Goal: Task Accomplishment & Management: Use online tool/utility

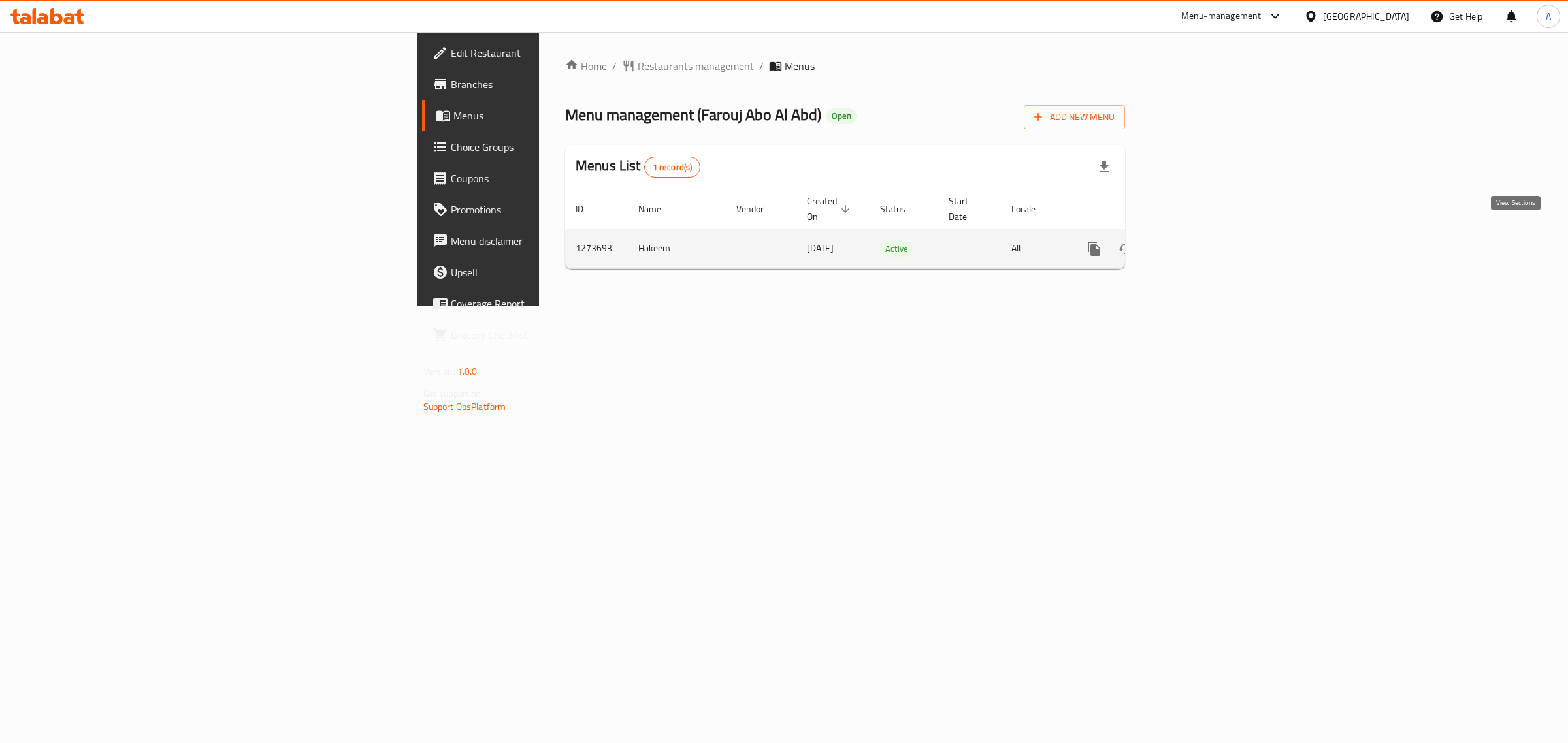
click at [1196, 241] on icon "enhanced table" at bounding box center [1187, 248] width 15 height 15
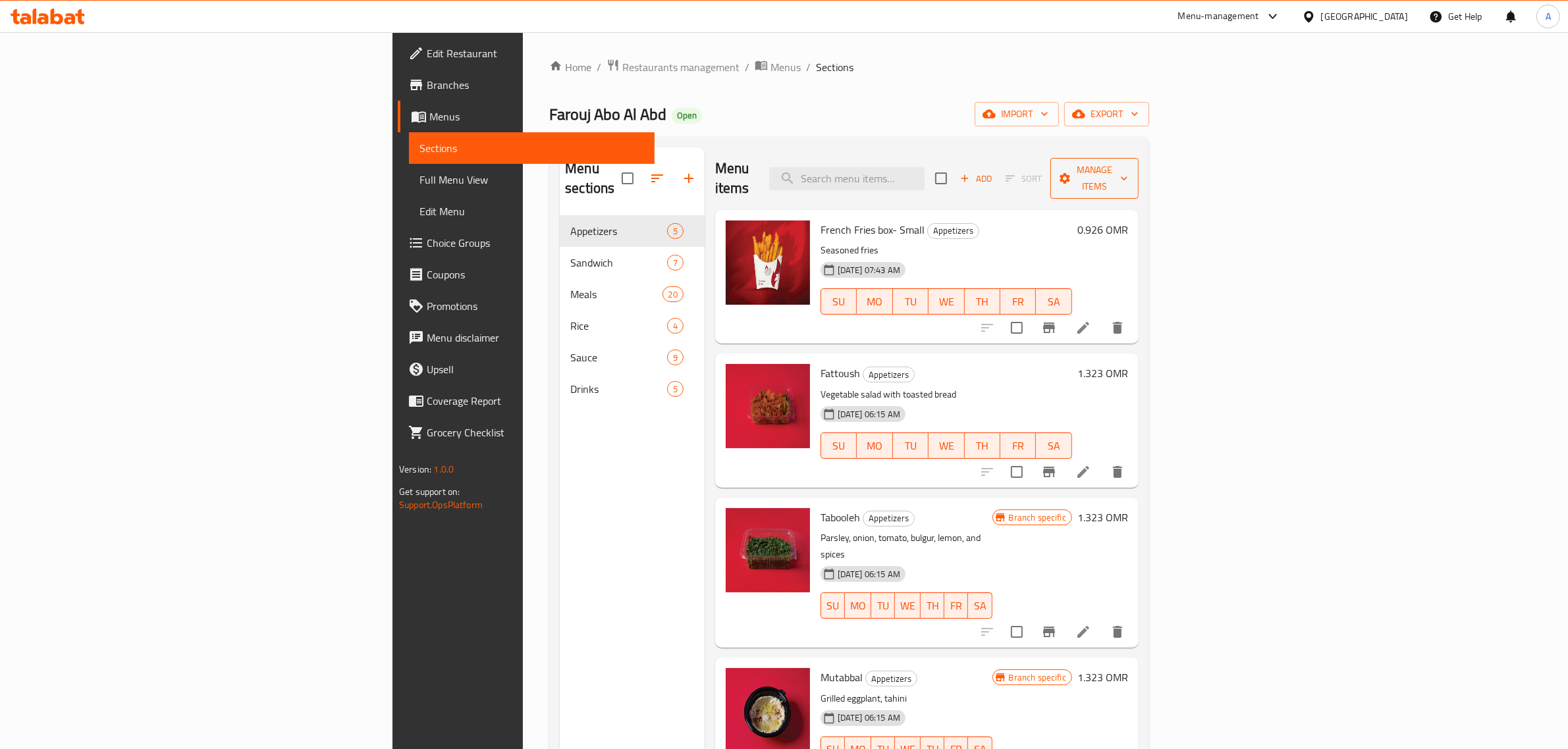
click at [1128, 171] on span "Manage items" at bounding box center [1094, 178] width 67 height 33
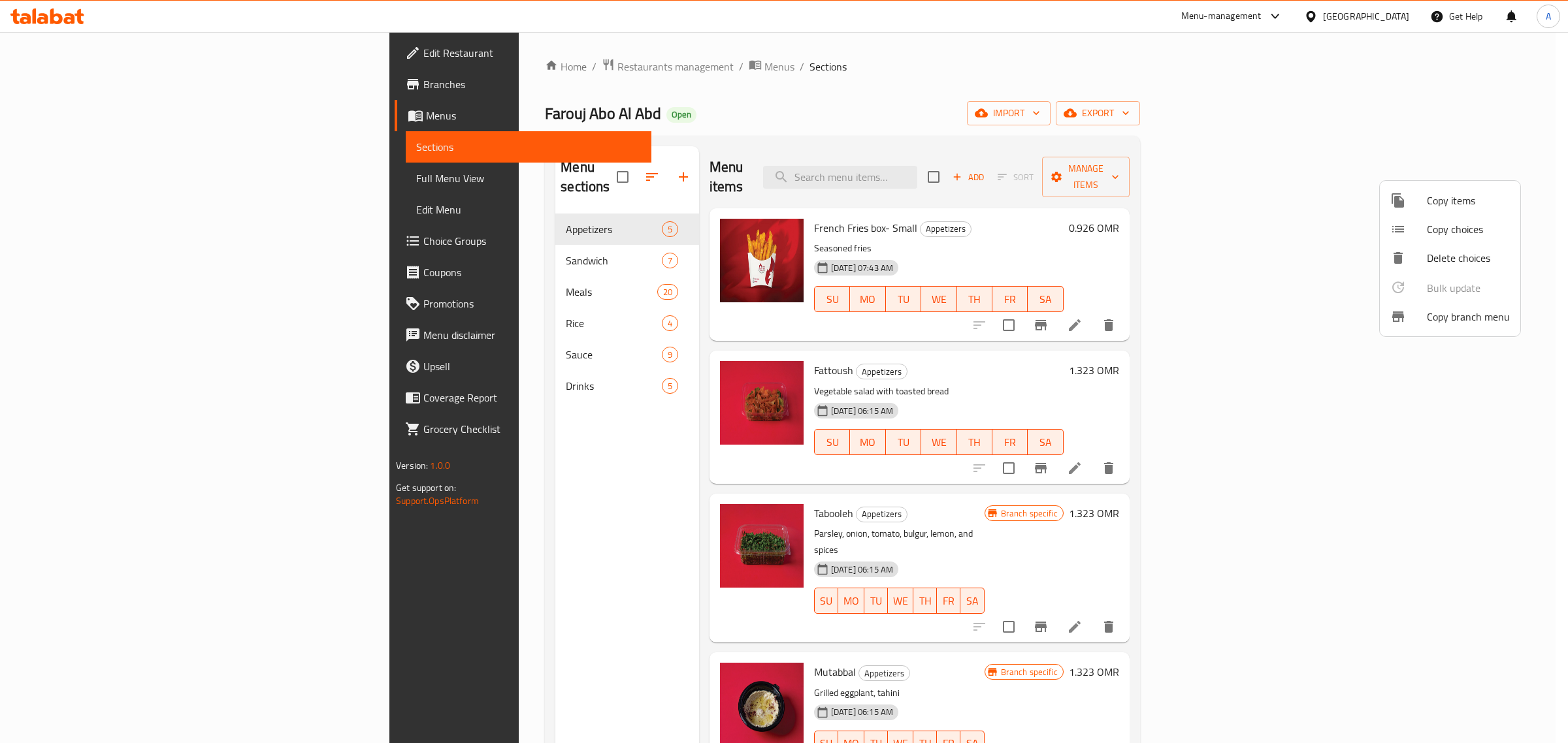
click at [1442, 317] on span "Copy branch menu" at bounding box center [1468, 316] width 83 height 15
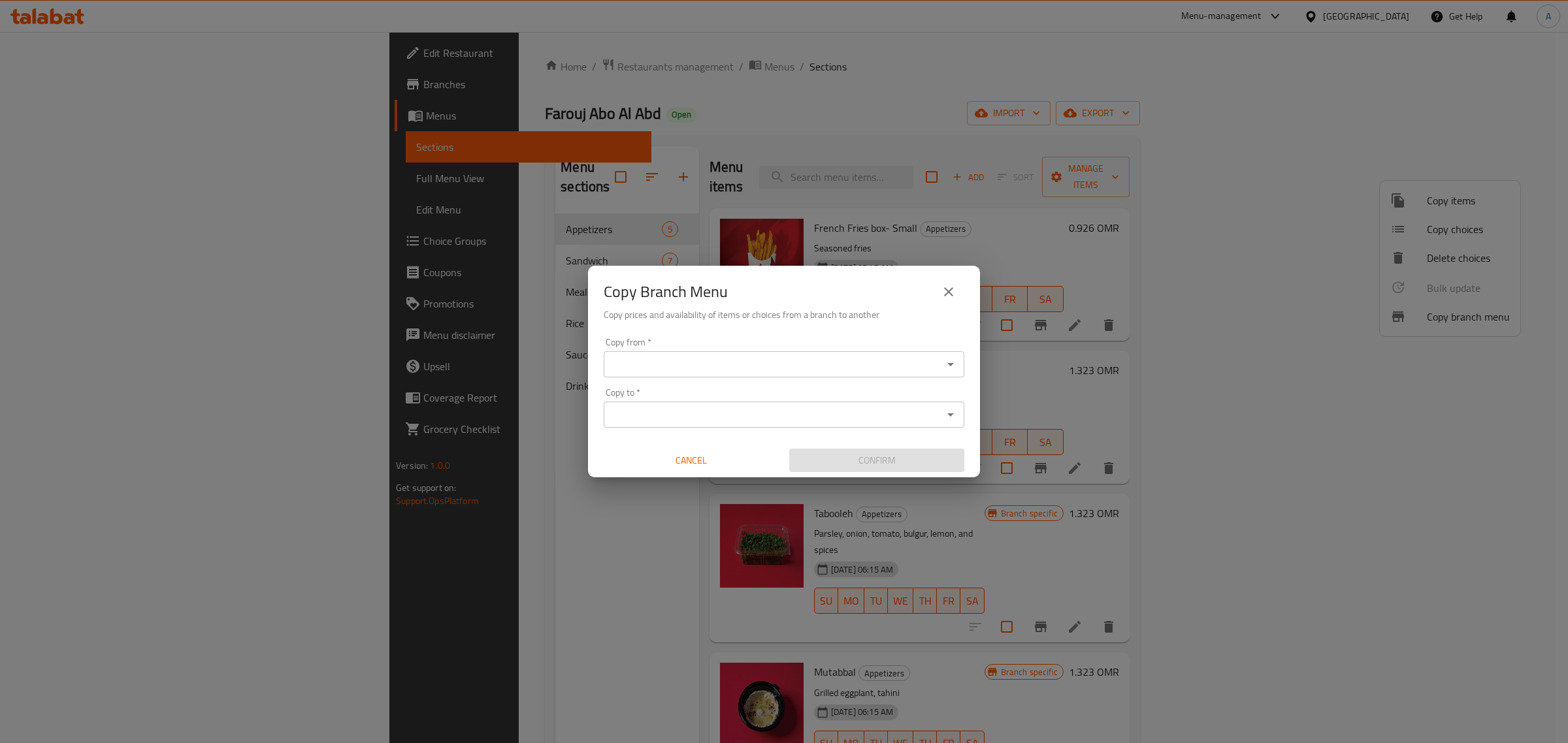
click at [651, 357] on input "Copy from   *" at bounding box center [773, 364] width 331 height 18
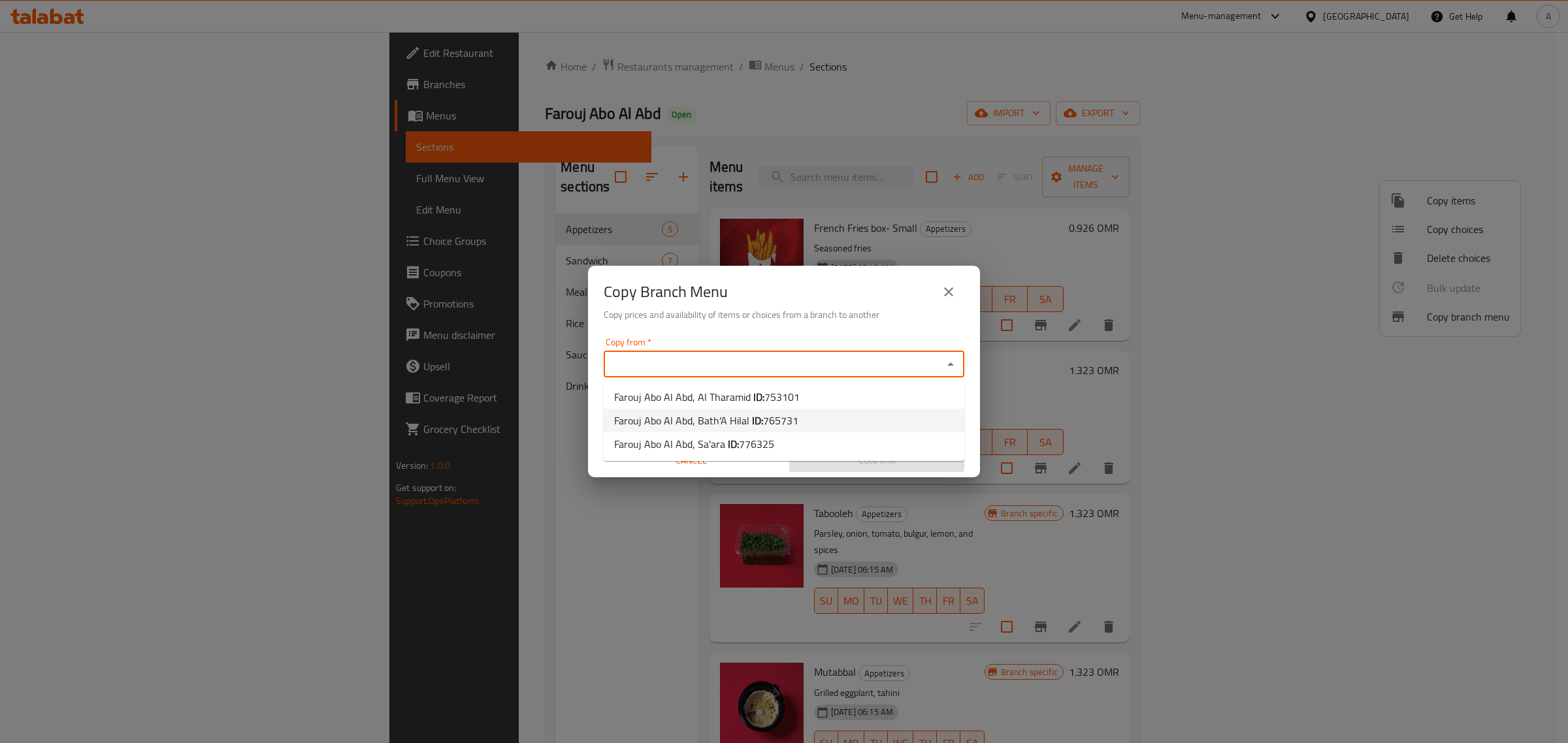
click at [706, 419] on span "Farouj Abo Al Abd, Bath'A Hilal ID: 765731" at bounding box center [707, 420] width 184 height 15
type input "Farouj Abo Al Abd, Bath'A Hilal"
click at [760, 419] on input "Copy to   *" at bounding box center [773, 414] width 331 height 18
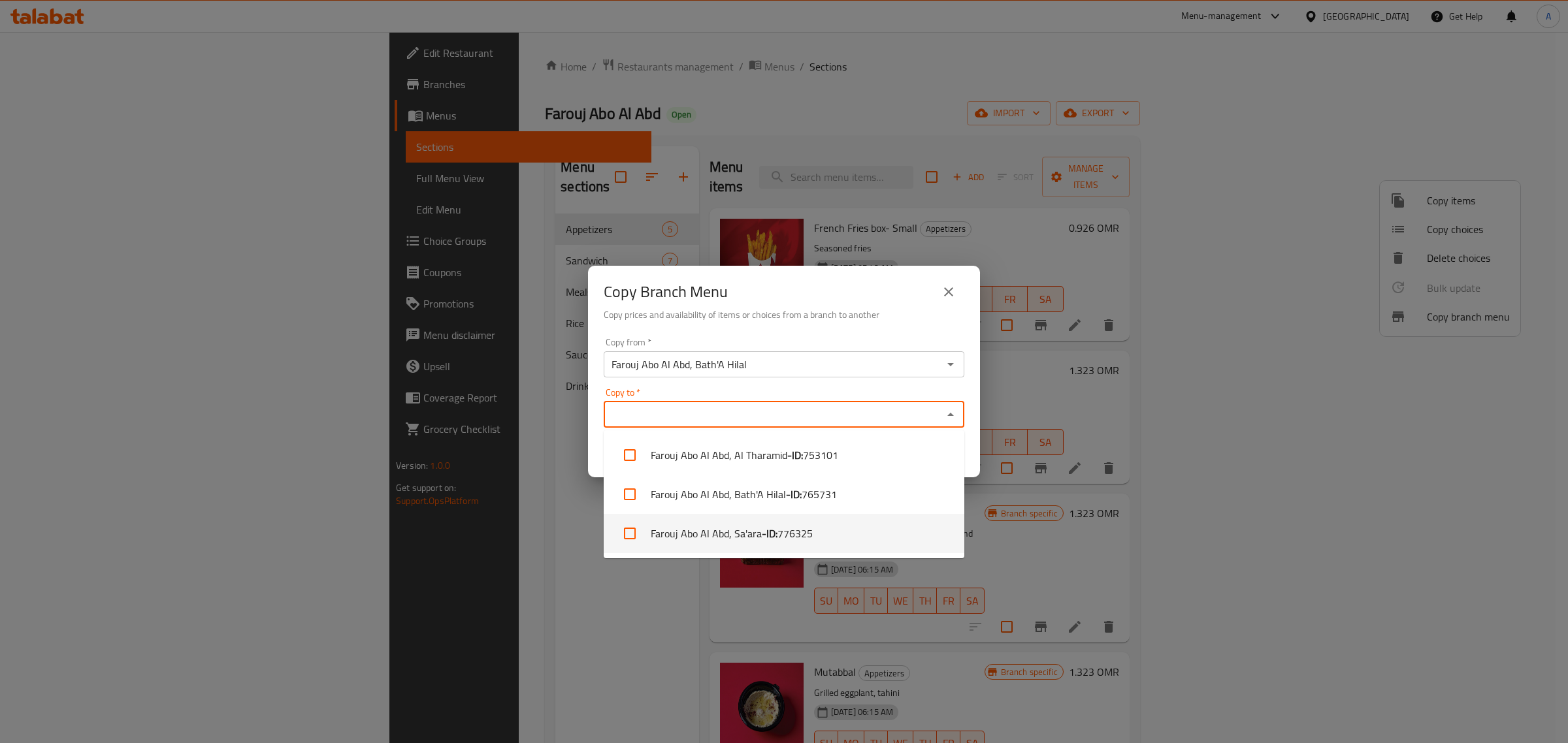
click at [738, 529] on li "Farouj Abo Al Abd, Sa'ara - ID: 776325" at bounding box center [783, 533] width 361 height 39
checkbox input "true"
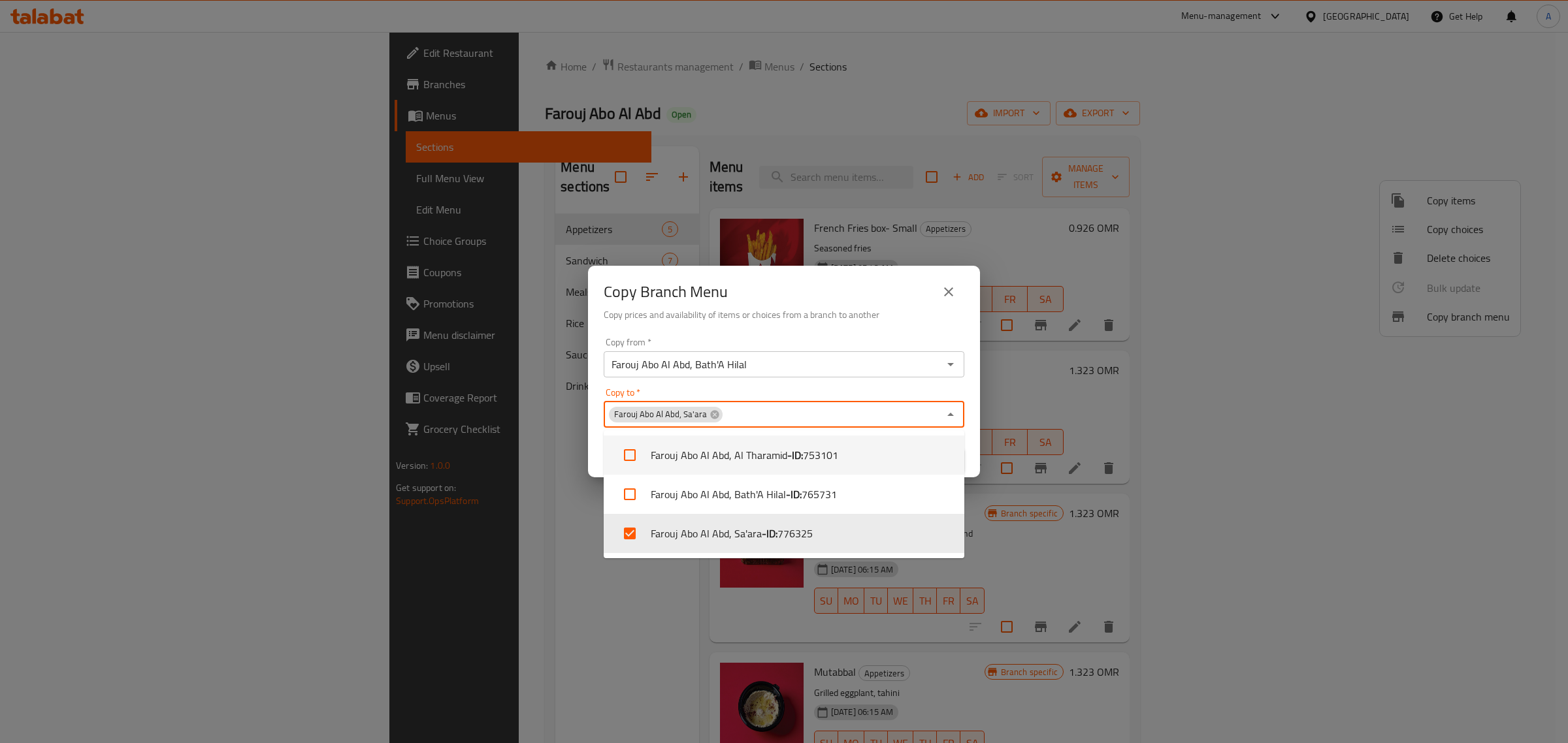
click at [779, 317] on h6 "Copy prices and availability of items or choices from a branch to another" at bounding box center [783, 314] width 361 height 14
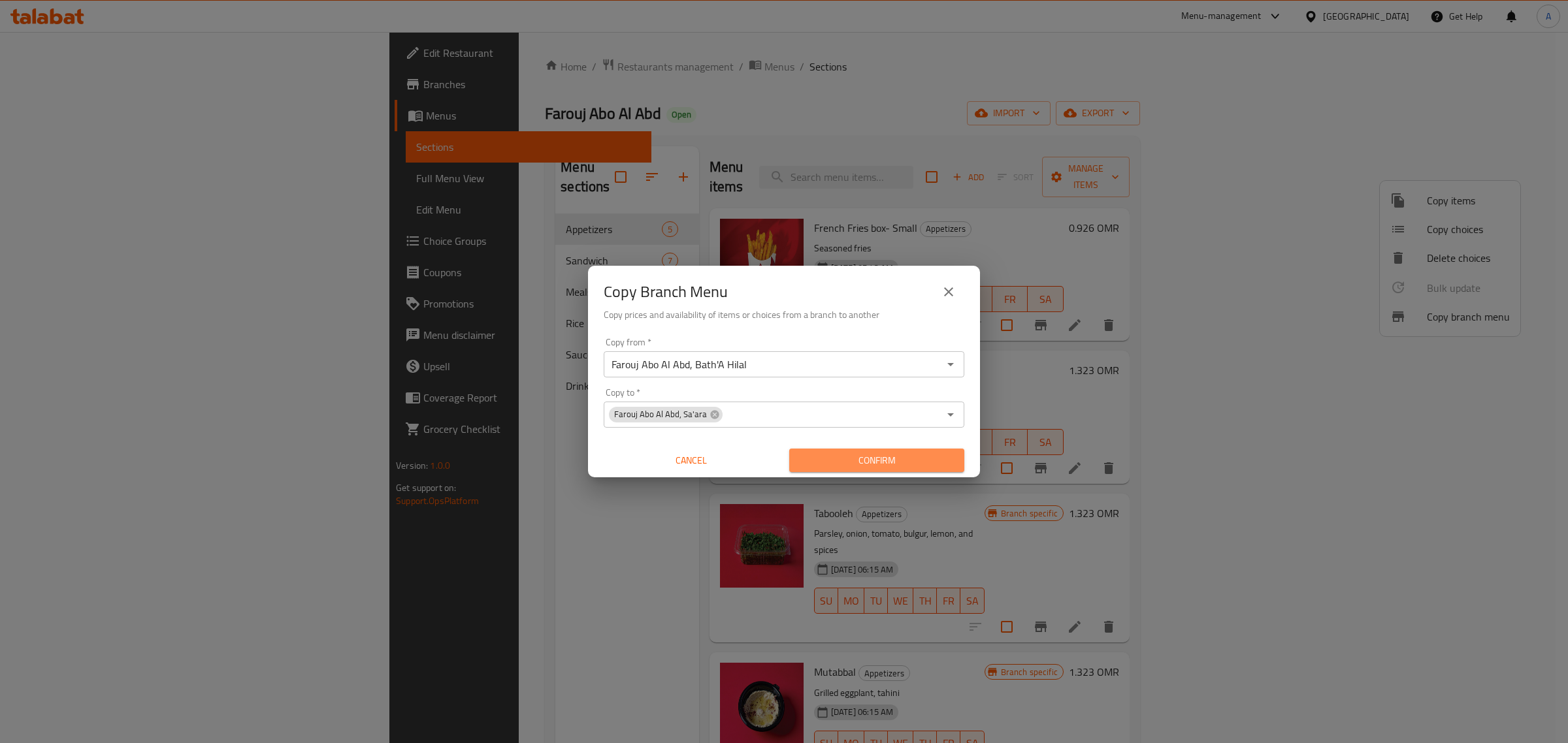
click at [889, 465] on span "Confirm" at bounding box center [876, 461] width 154 height 16
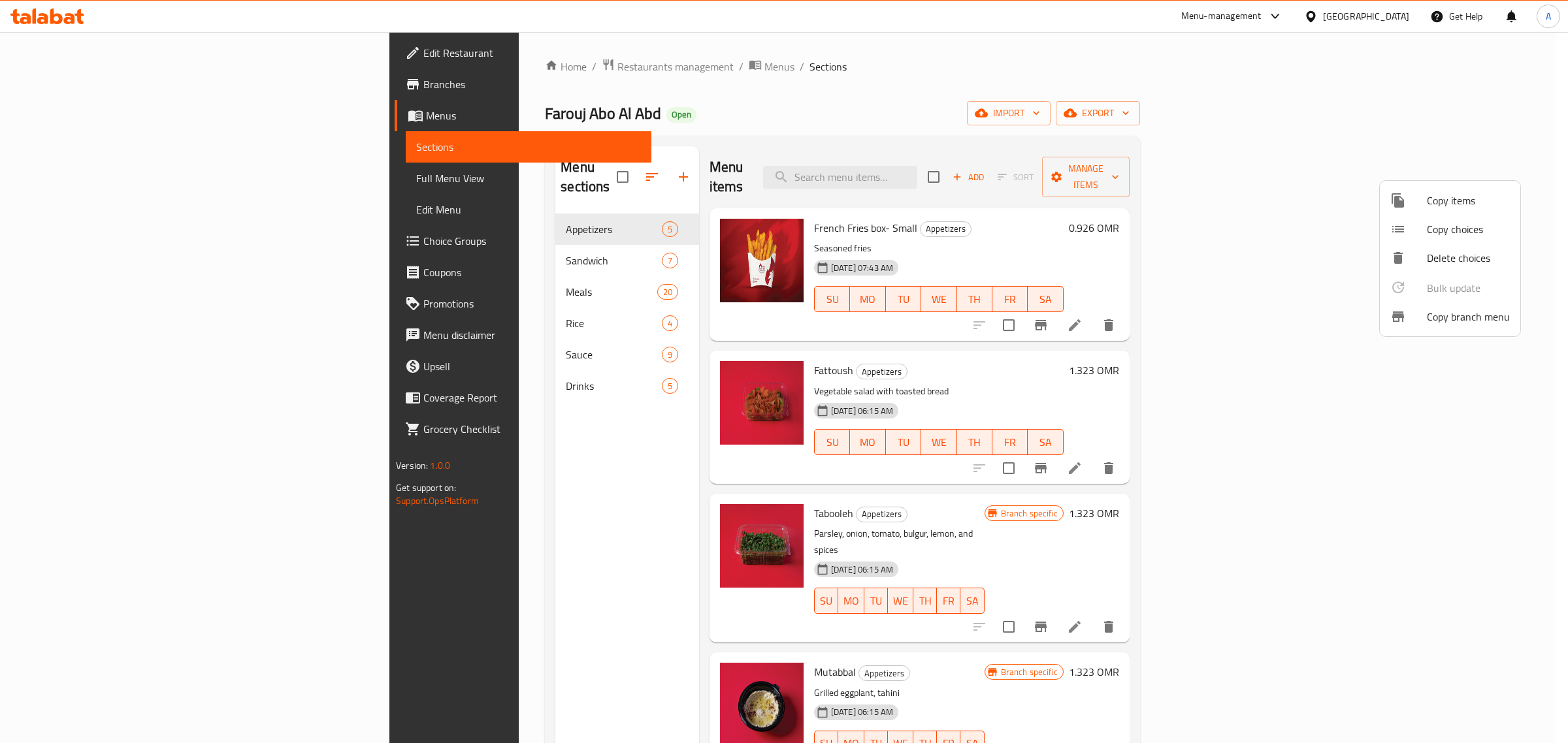
click at [90, 70] on div at bounding box center [784, 372] width 1568 height 743
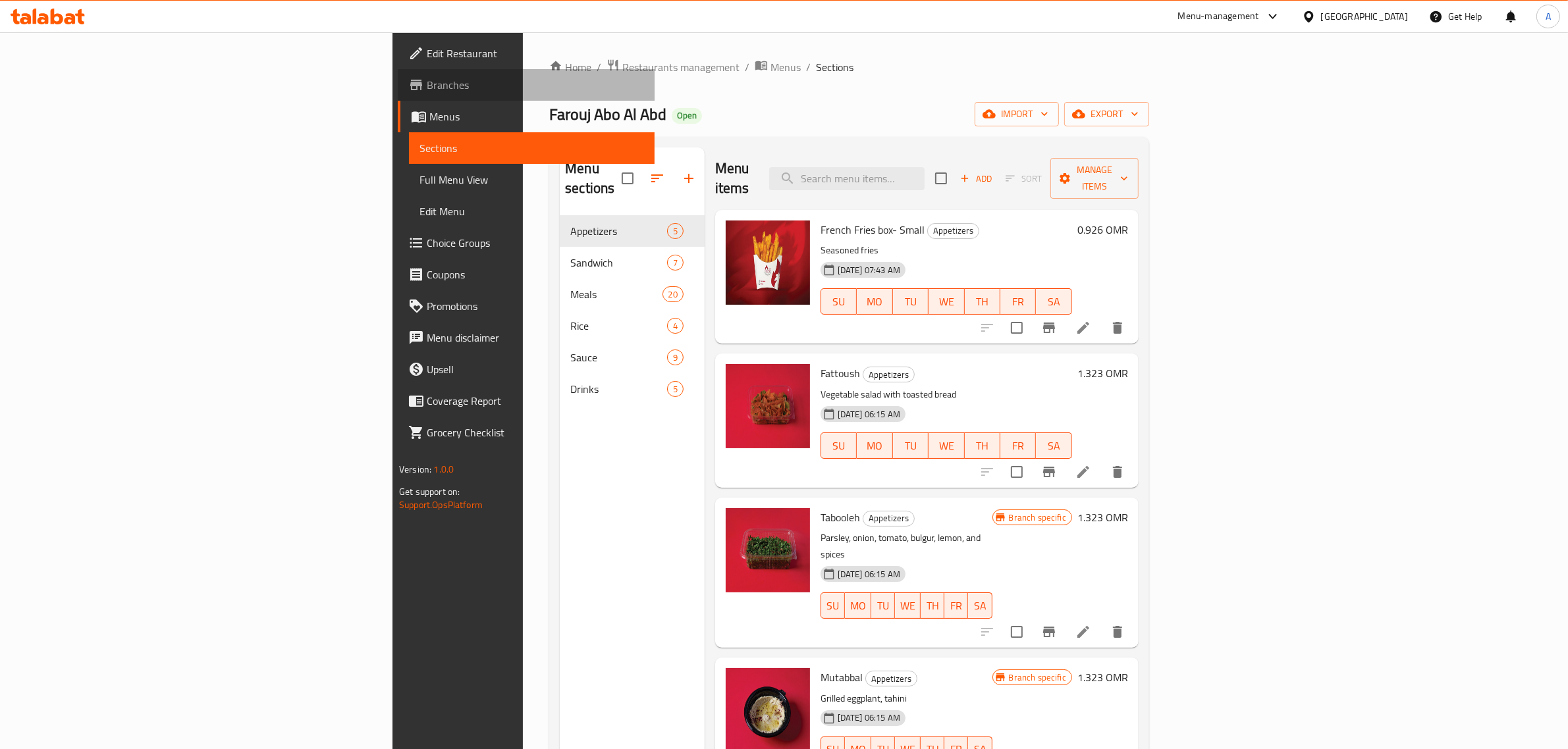
click at [427, 83] on span "Branches" at bounding box center [535, 85] width 217 height 16
